Goal: Information Seeking & Learning: Learn about a topic

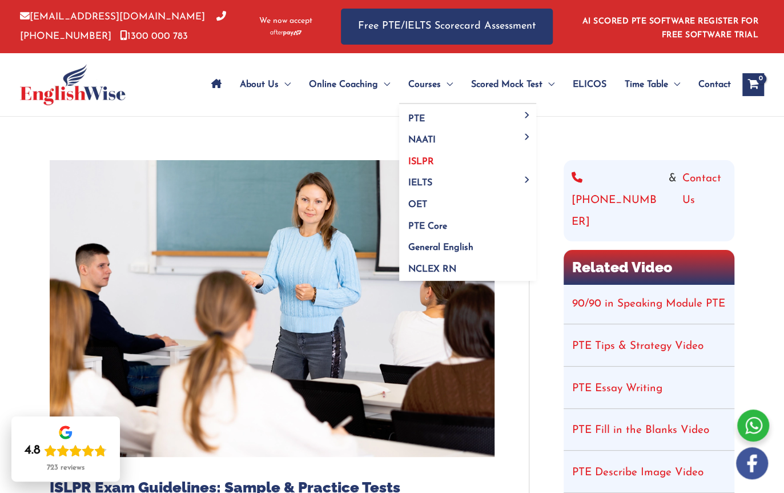
click at [426, 163] on span "ISLPR" at bounding box center [422, 161] width 26 height 9
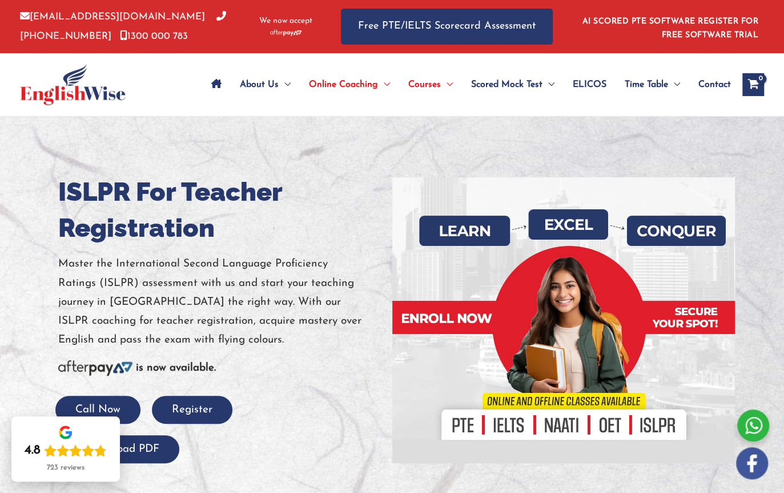
scroll to position [57, 0]
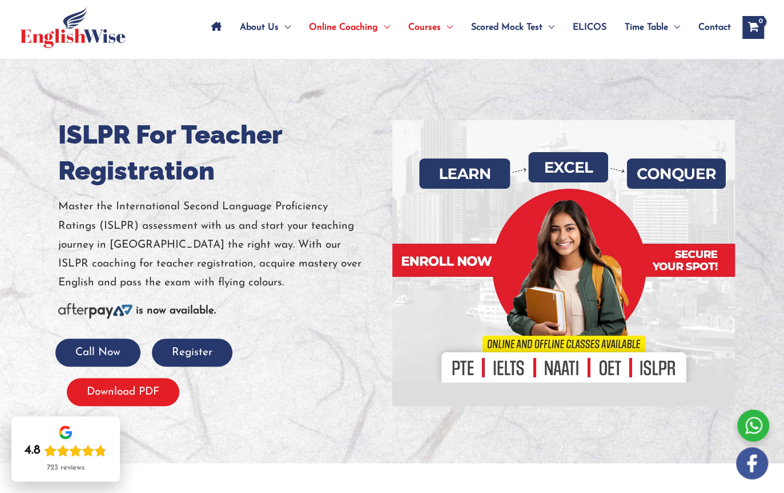
click at [134, 391] on button "Download PDF" at bounding box center [123, 392] width 113 height 28
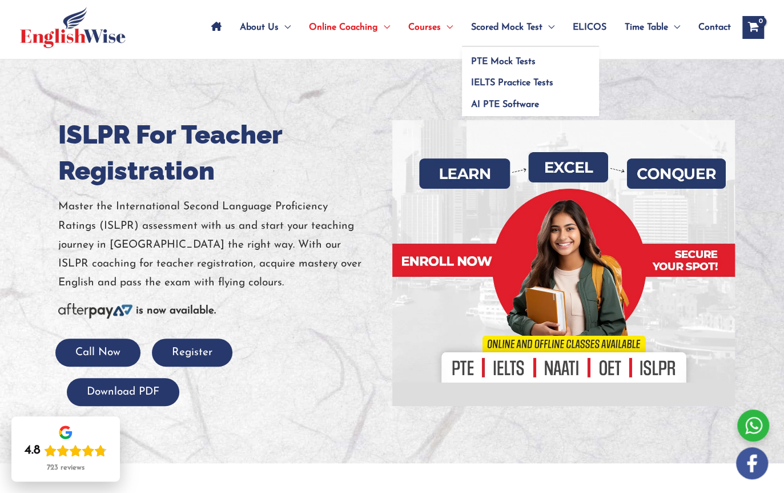
click at [543, 23] on span "Menu Toggle" at bounding box center [549, 27] width 12 height 40
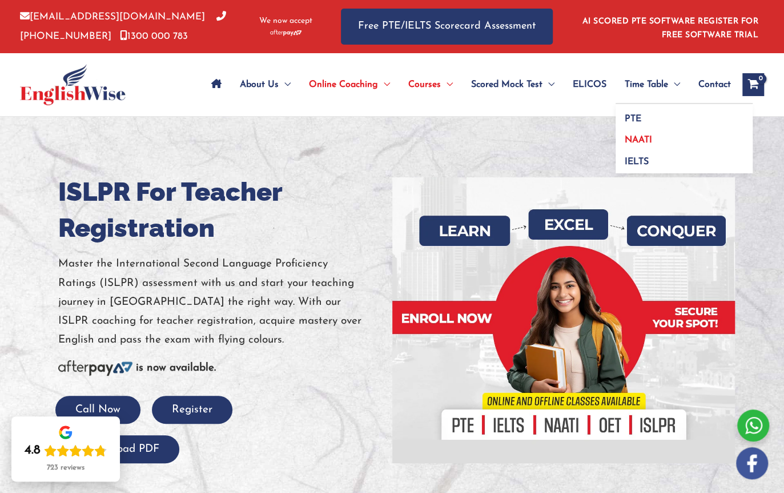
click at [637, 139] on span "NAATI" at bounding box center [638, 139] width 27 height 9
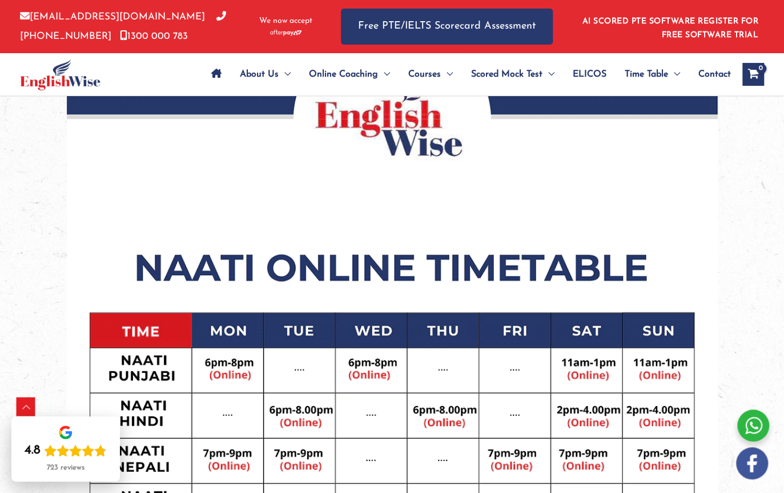
scroll to position [343, 0]
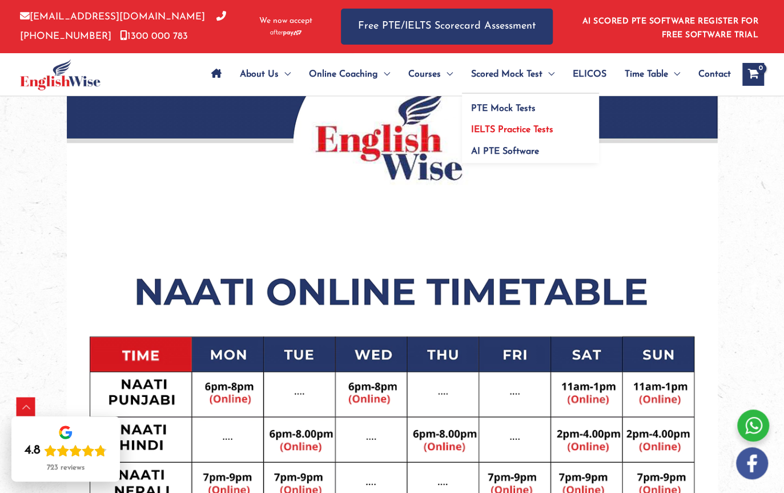
click at [503, 127] on span "IELTS Practice Tests" at bounding box center [512, 129] width 82 height 9
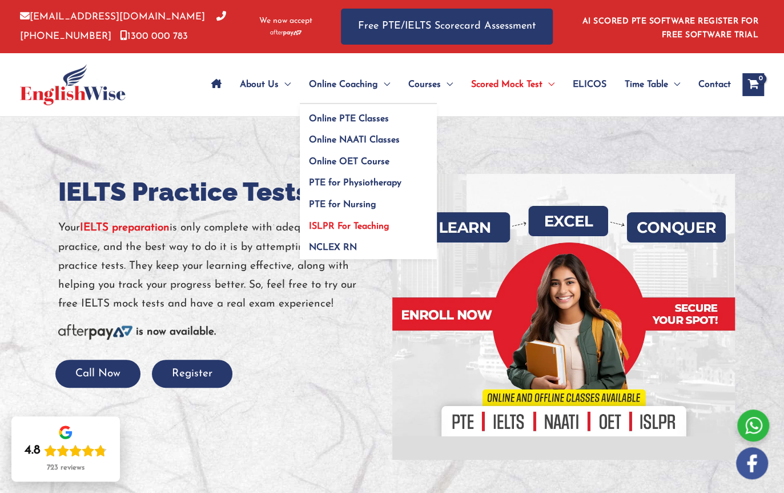
click at [358, 223] on span "ISLPR For Teaching" at bounding box center [349, 226] width 81 height 9
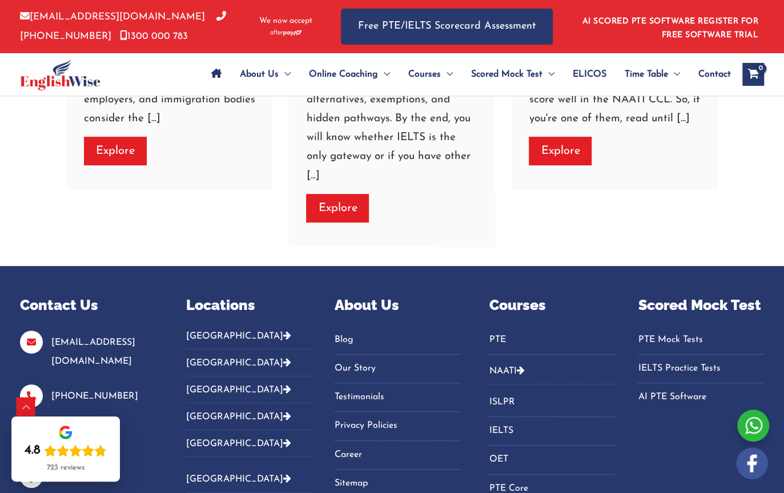
scroll to position [4918, 0]
